Goal: Use online tool/utility: Utilize a website feature to perform a specific function

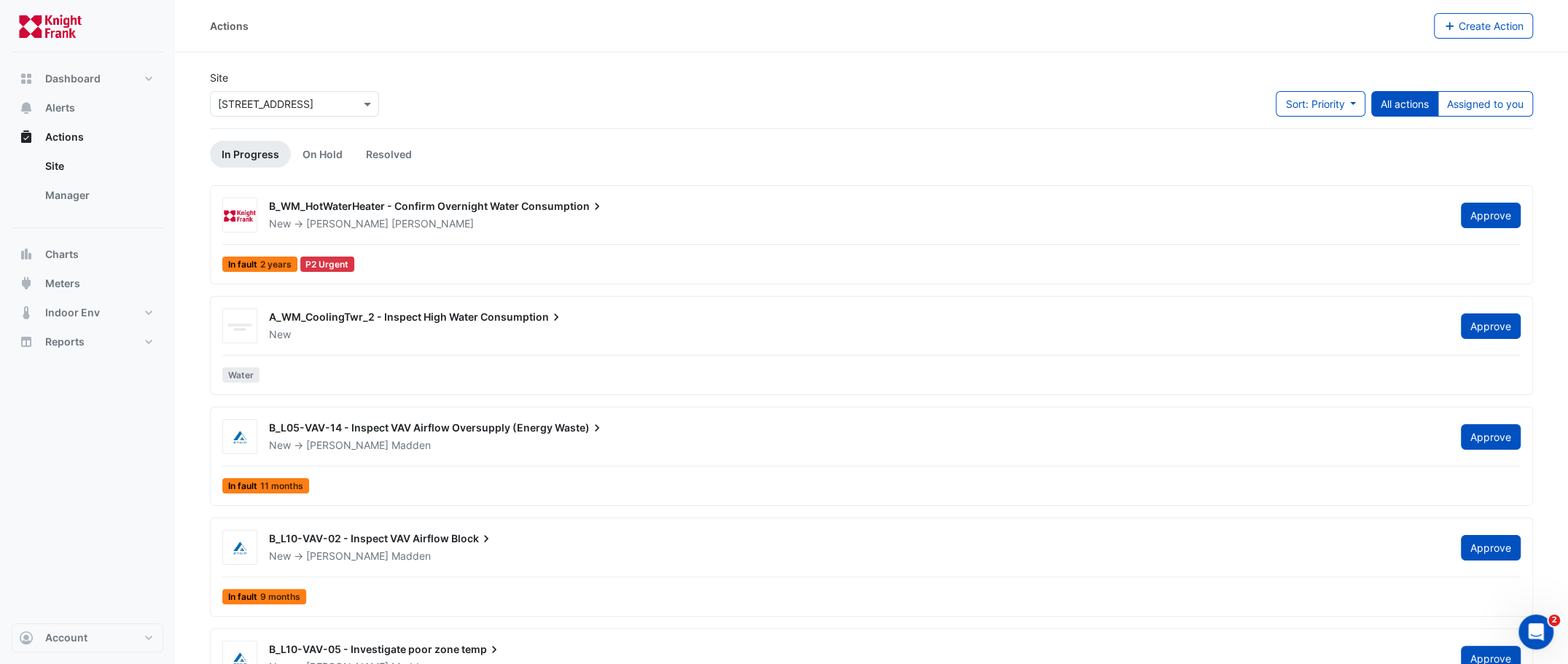
click at [288, 98] on input "text" at bounding box center [280, 104] width 124 height 16
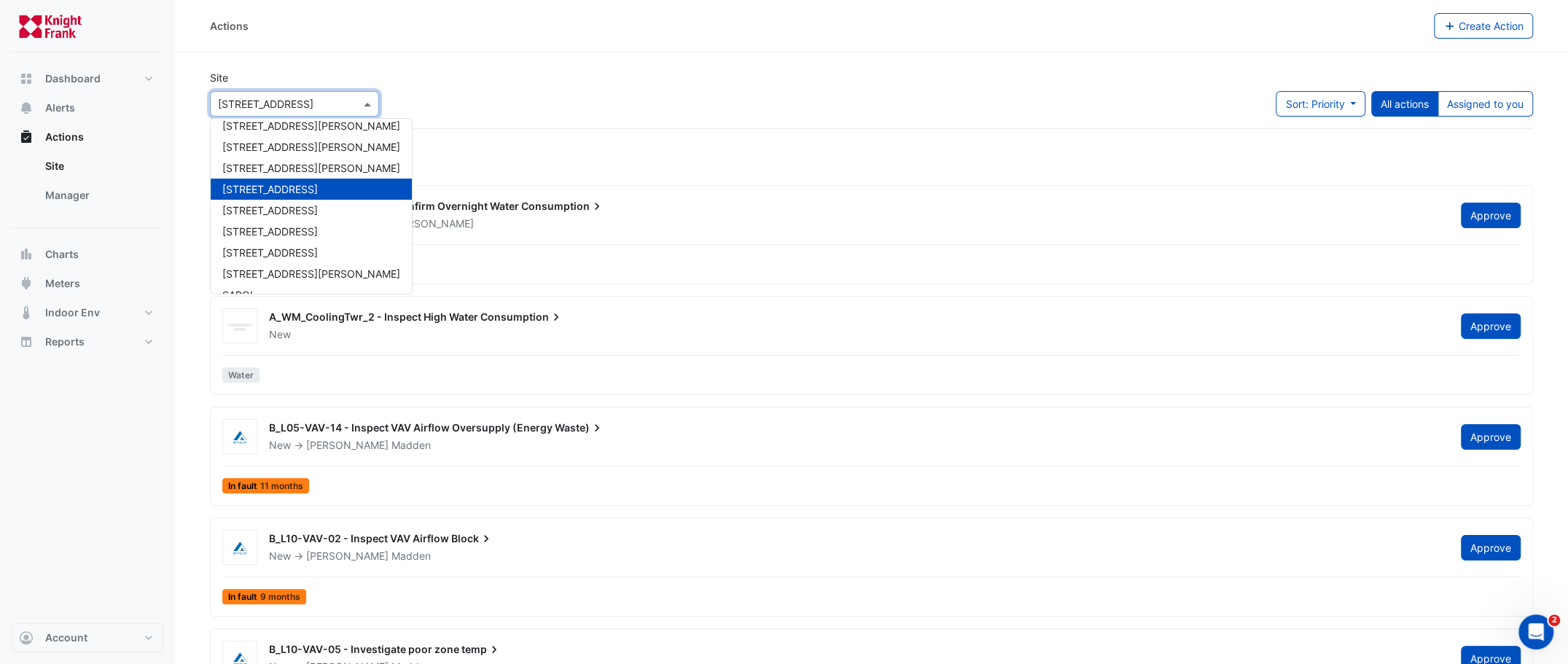
scroll to position [90, 0]
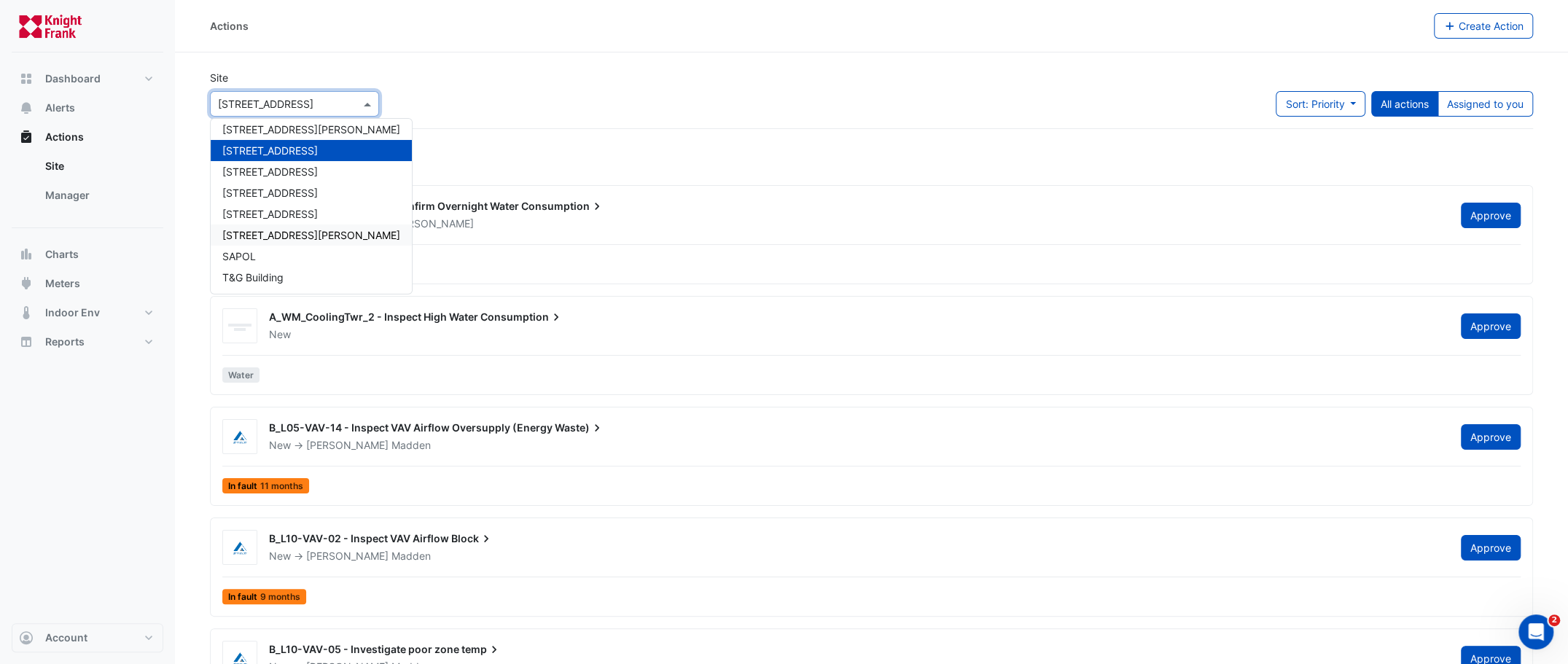
click at [273, 230] on span "[STREET_ADDRESS][PERSON_NAME]" at bounding box center [311, 235] width 178 height 13
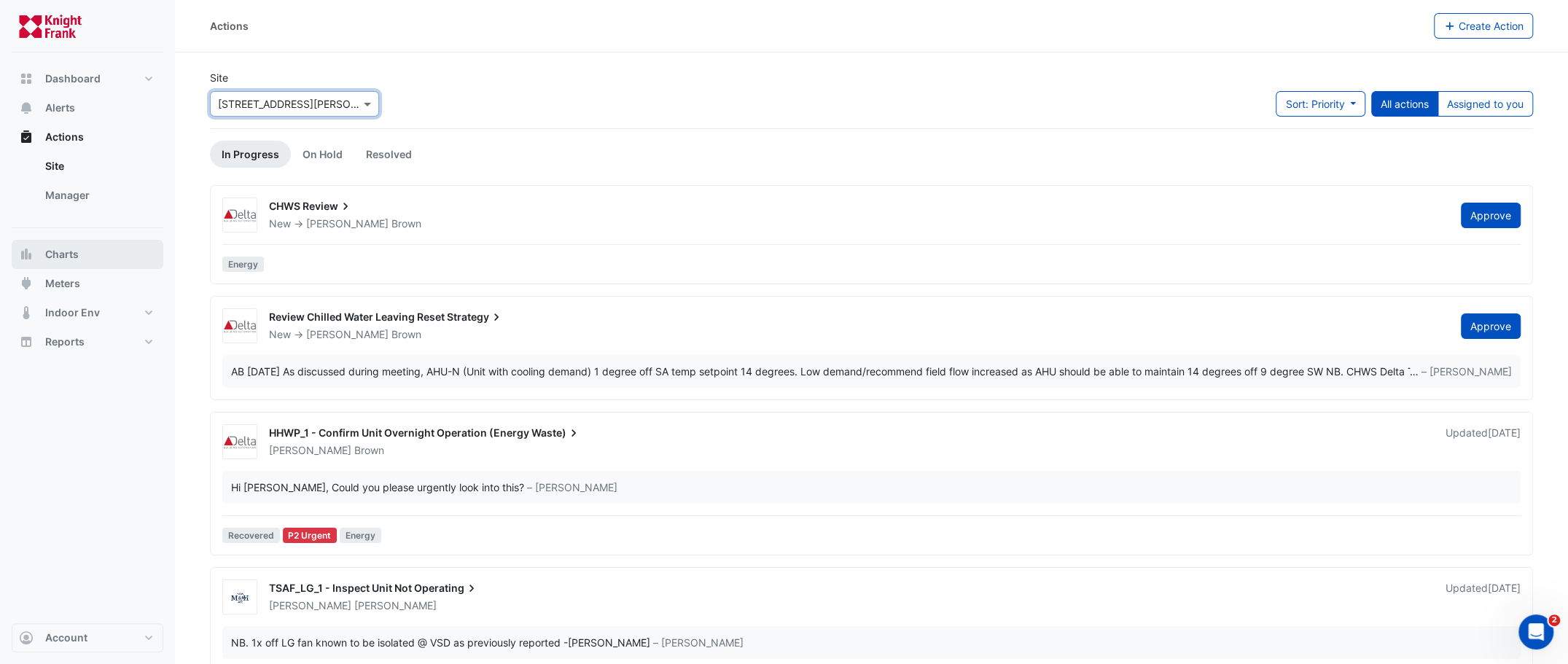
click at [70, 254] on span "Charts" at bounding box center [62, 255] width 34 height 15
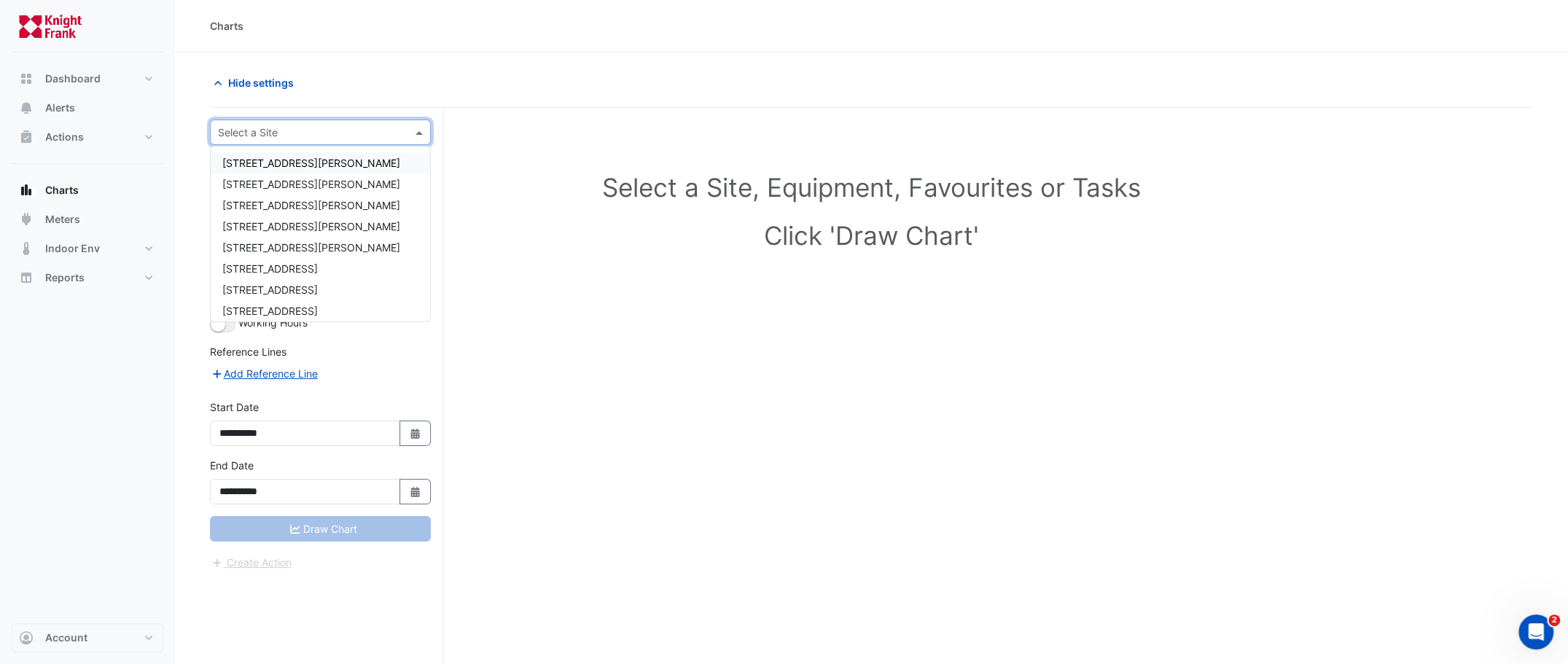
click at [291, 131] on input "text" at bounding box center [306, 133] width 176 height 16
click at [286, 262] on span "[STREET_ADDRESS][PERSON_NAME]" at bounding box center [311, 262] width 178 height 13
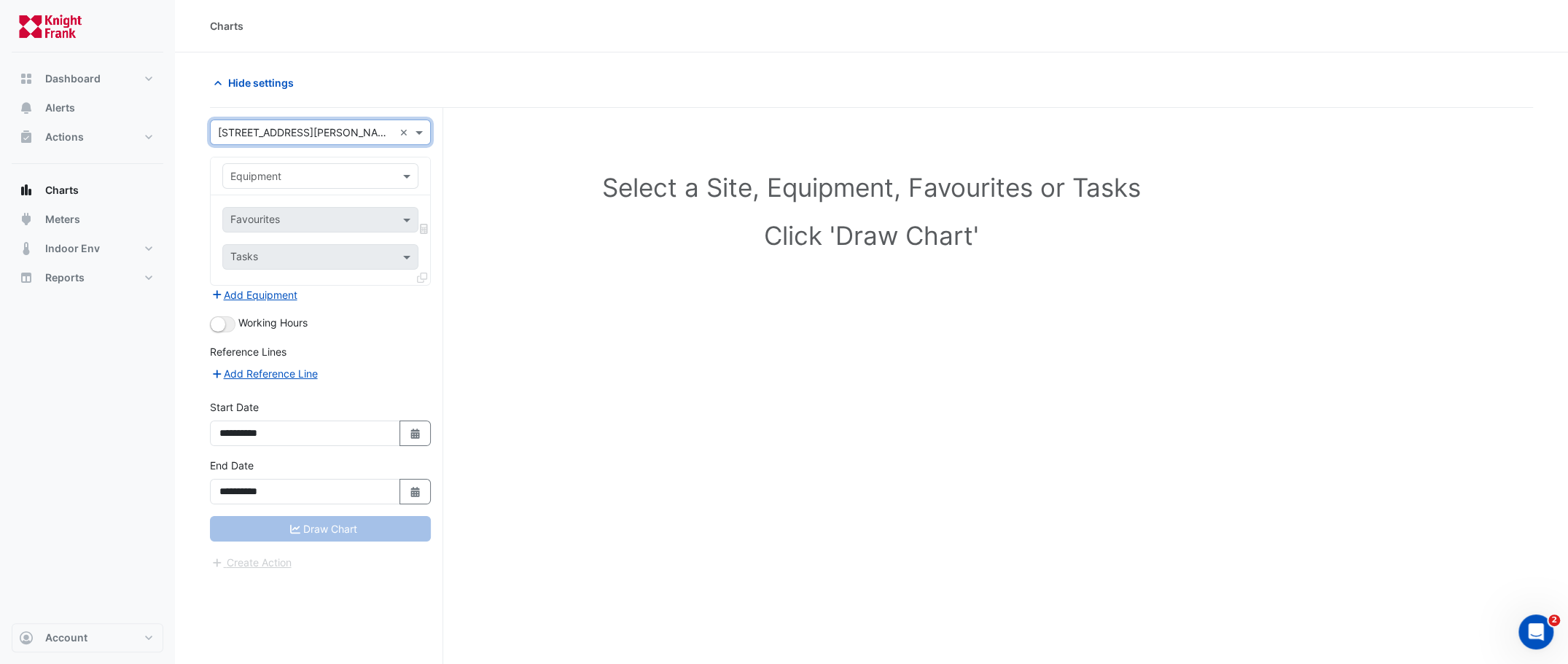
click at [314, 172] on input "text" at bounding box center [305, 177] width 151 height 16
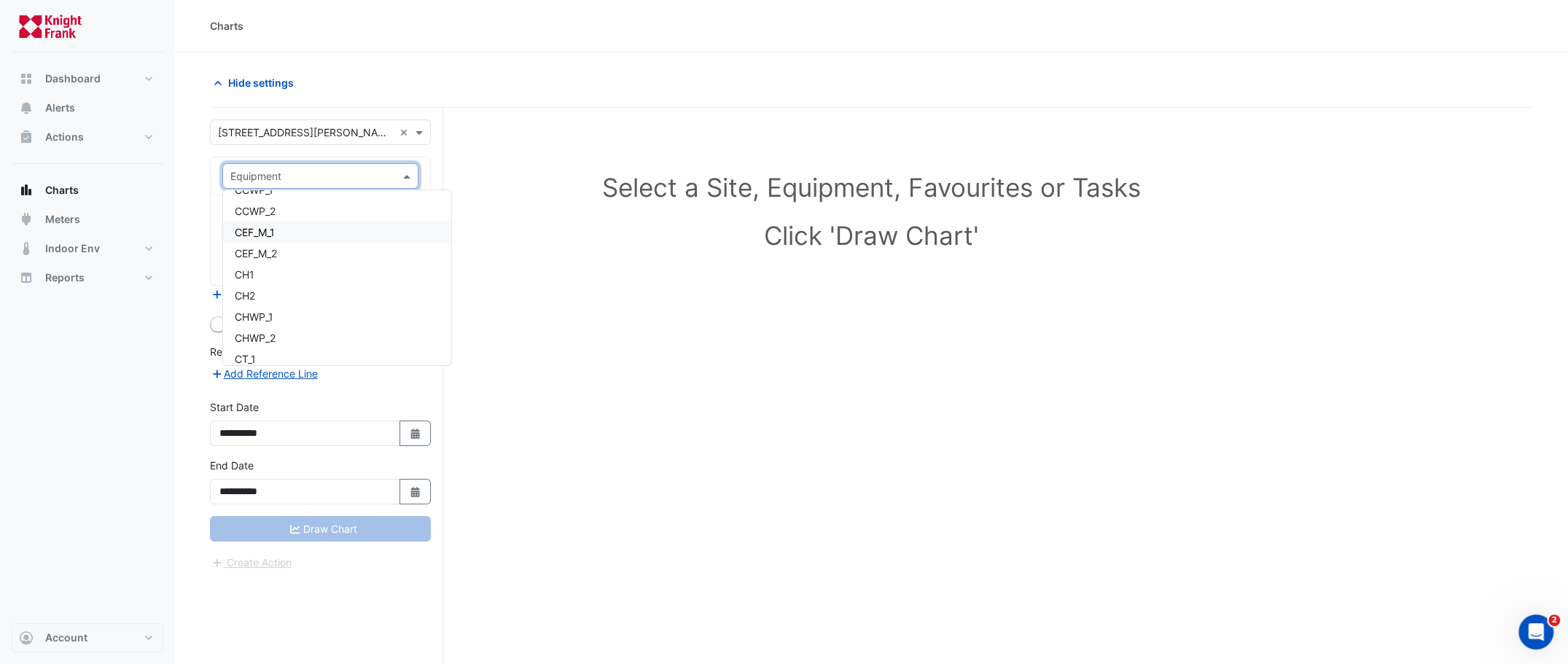
scroll to position [6012, 0]
click at [354, 338] on div "Weather" at bounding box center [337, 349] width 228 height 21
click at [309, 169] on input "text" at bounding box center [305, 177] width 151 height 16
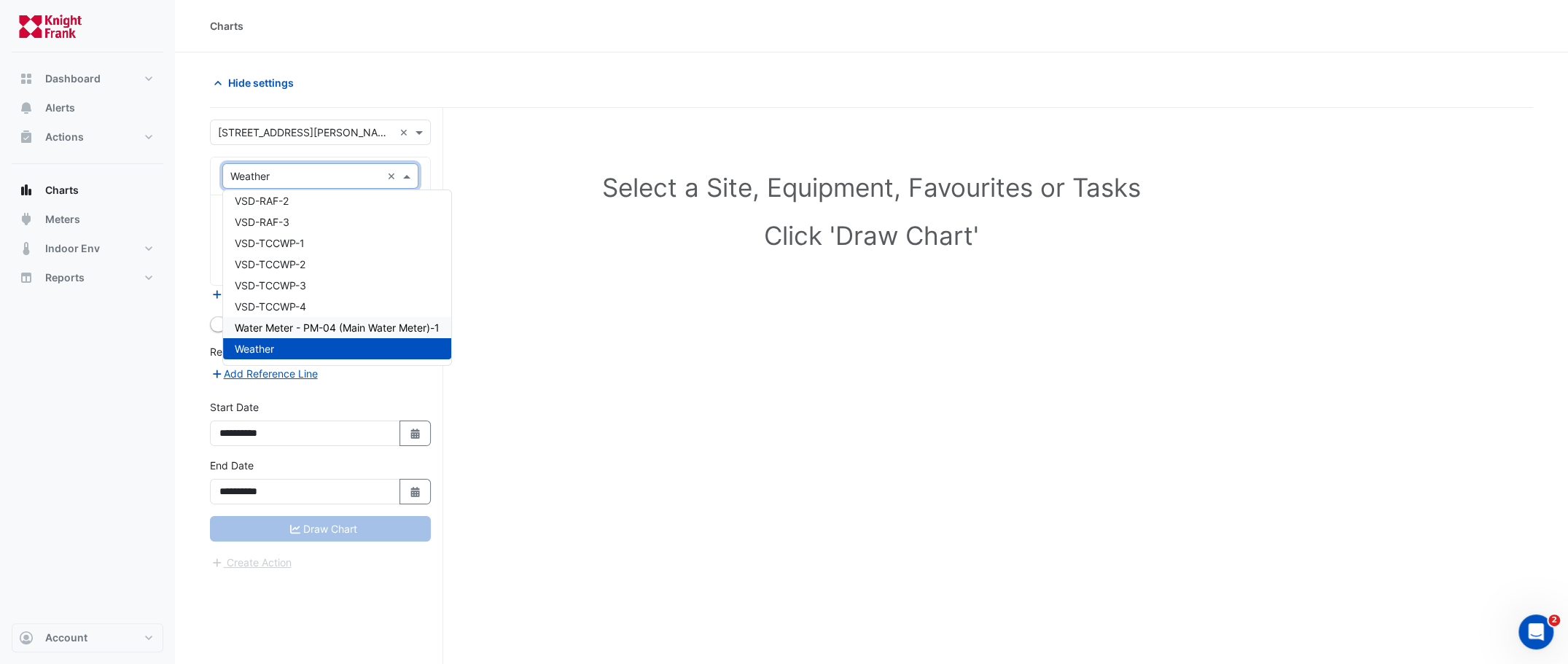
click at [321, 329] on span "Water Meter - PM-04 (Main Water Meter)-1" at bounding box center [337, 328] width 205 height 13
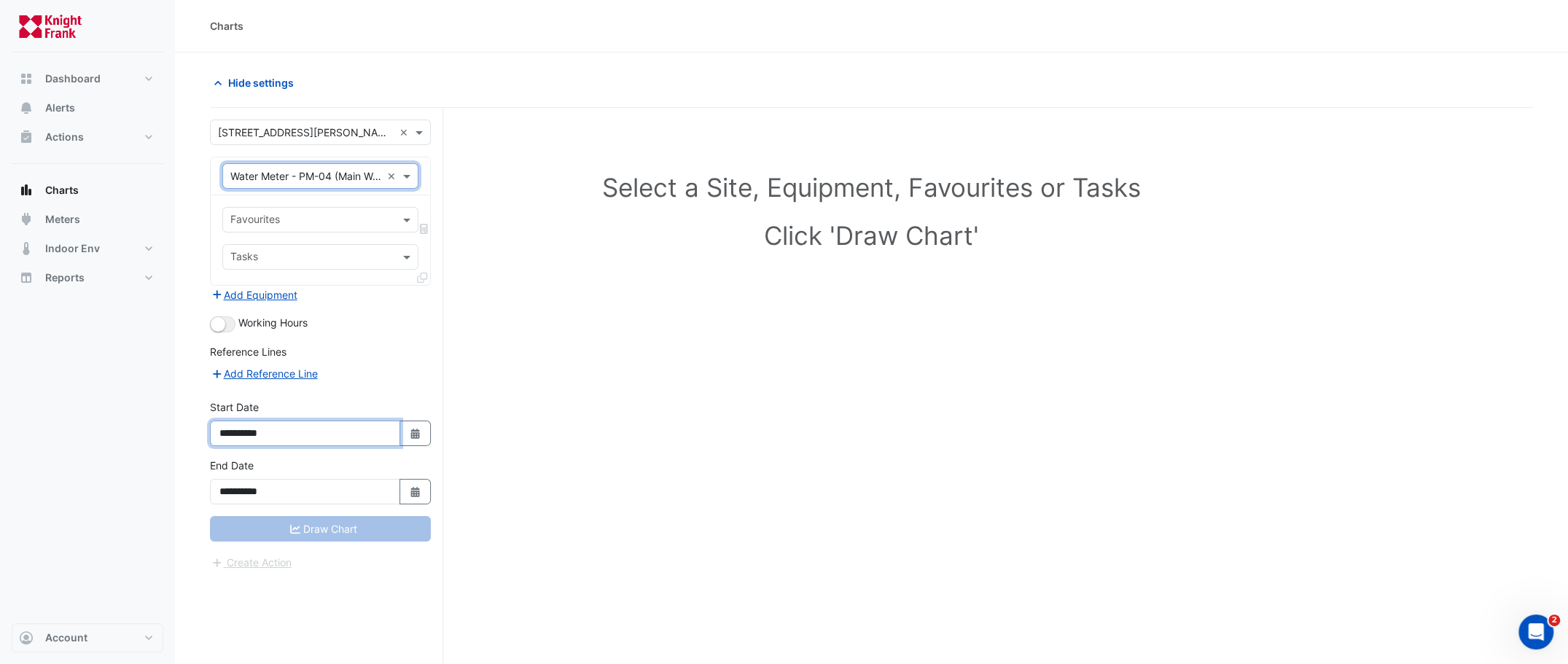
click at [331, 427] on input "**********" at bounding box center [305, 434] width 190 height 25
click at [419, 436] on button "Select Date" at bounding box center [415, 434] width 32 height 25
select select "*"
select select "****"
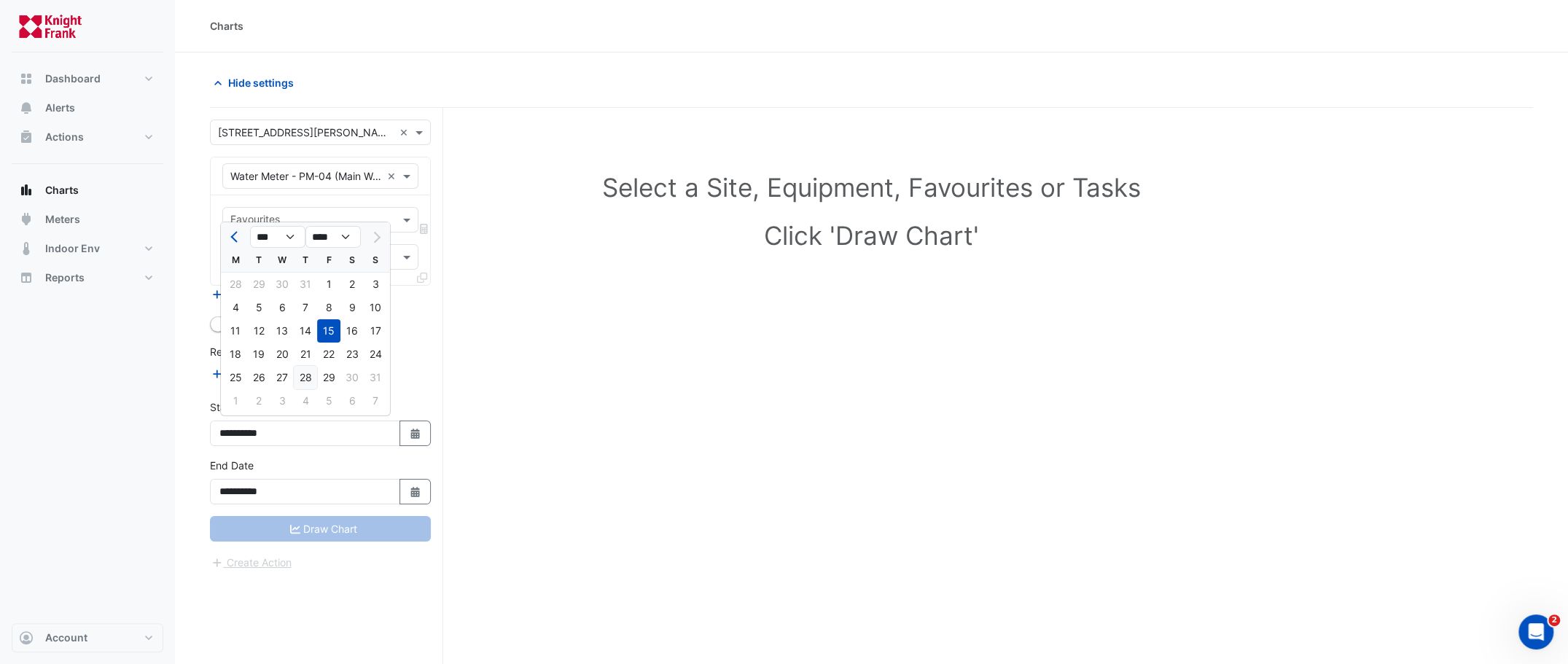
click at [306, 379] on div "28" at bounding box center [305, 377] width 23 height 23
type input "**********"
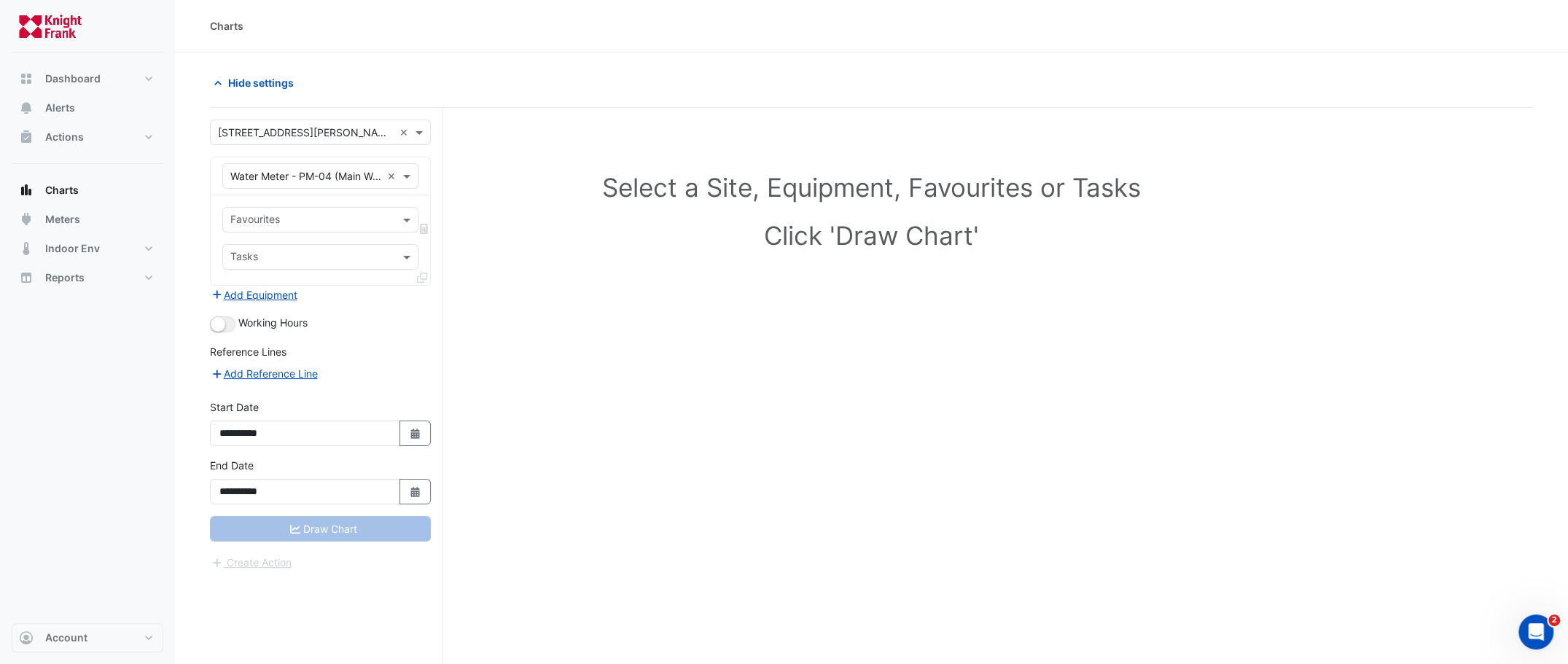
click at [285, 255] on input "text" at bounding box center [311, 259] width 163 height 16
click at [323, 215] on input "text" at bounding box center [311, 221] width 163 height 16
click at [327, 255] on div "Water Consumption Final Substituted" at bounding box center [323, 250] width 200 height 21
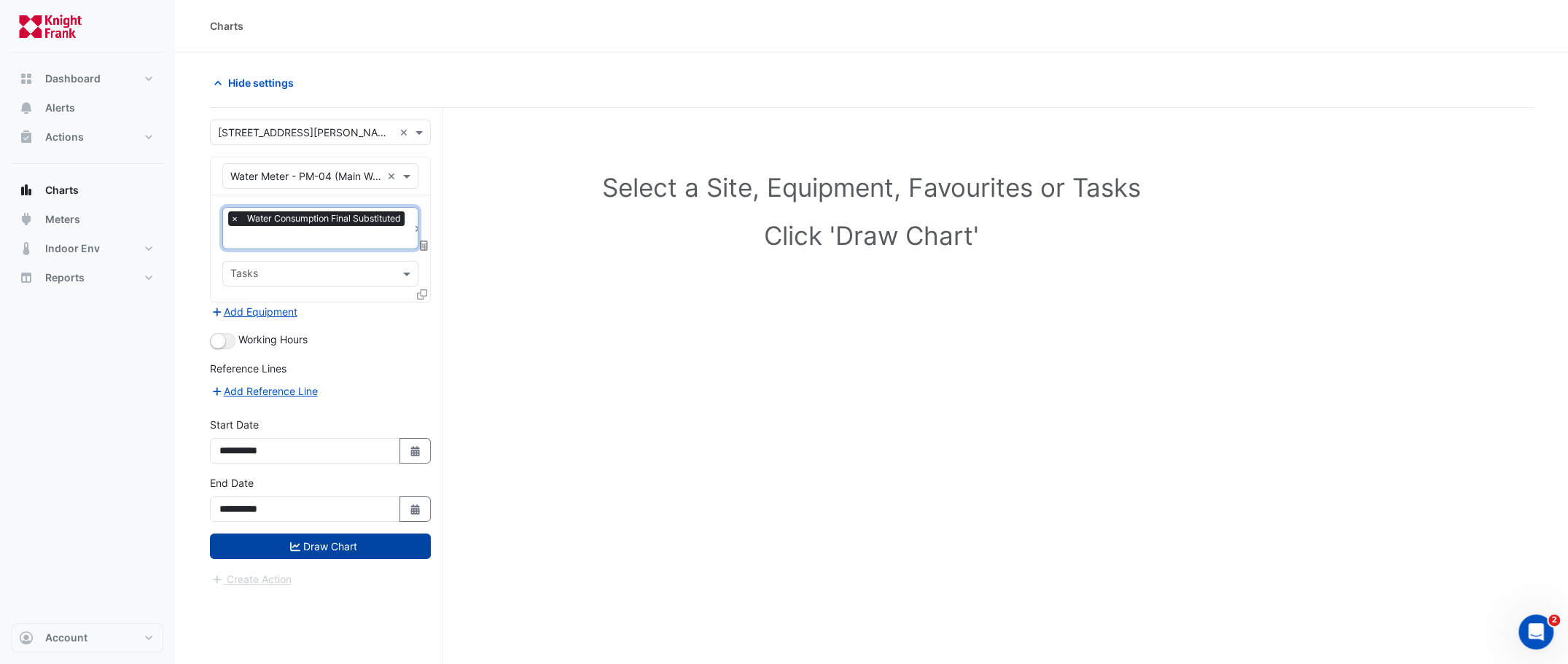
click at [337, 537] on button "Draw Chart" at bounding box center [320, 546] width 220 height 25
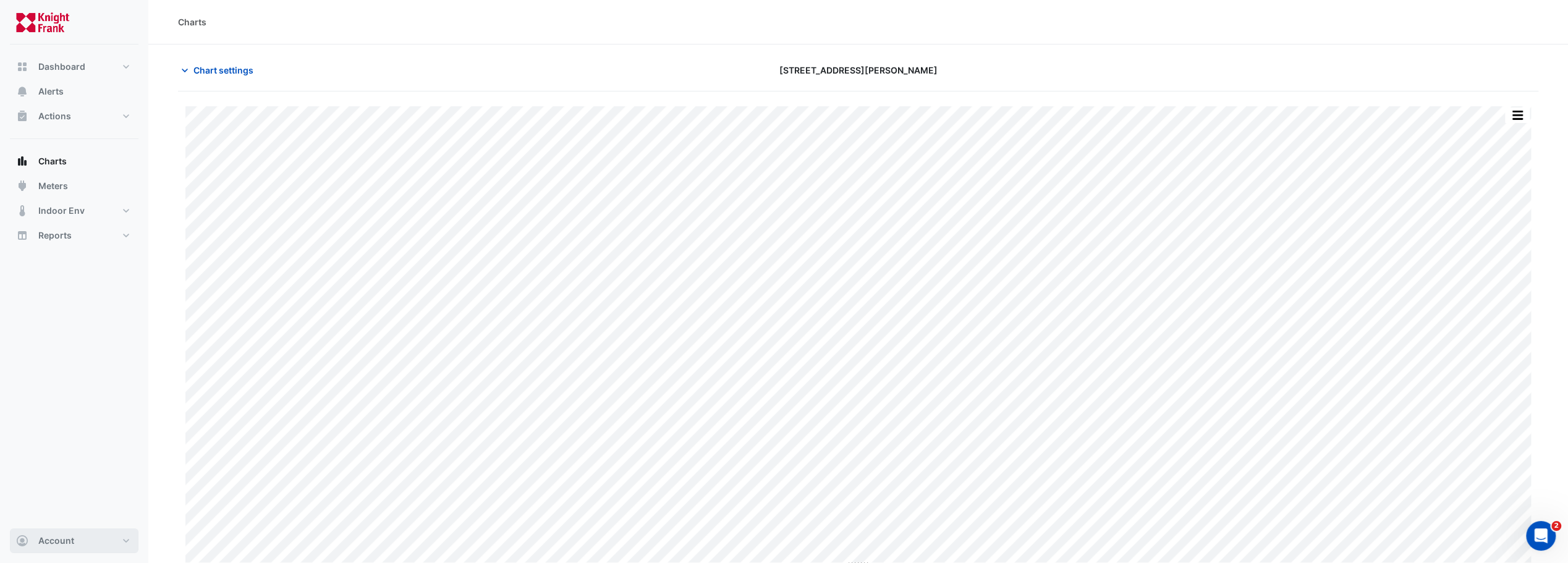
click at [59, 543] on span "Account" at bounding box center [56, 541] width 36 height 13
click at [47, 513] on link "Sign Out" at bounding box center [74, 510] width 117 height 25
